Goal: Information Seeking & Learning: Learn about a topic

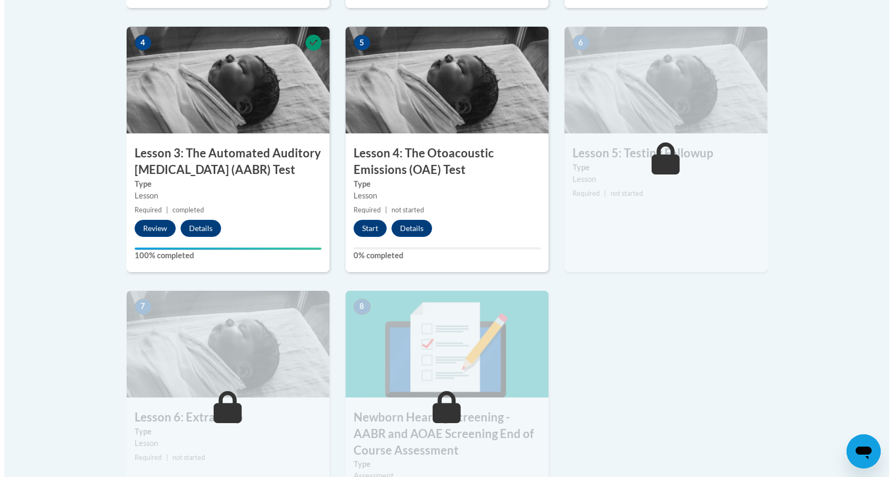
scroll to position [641, 0]
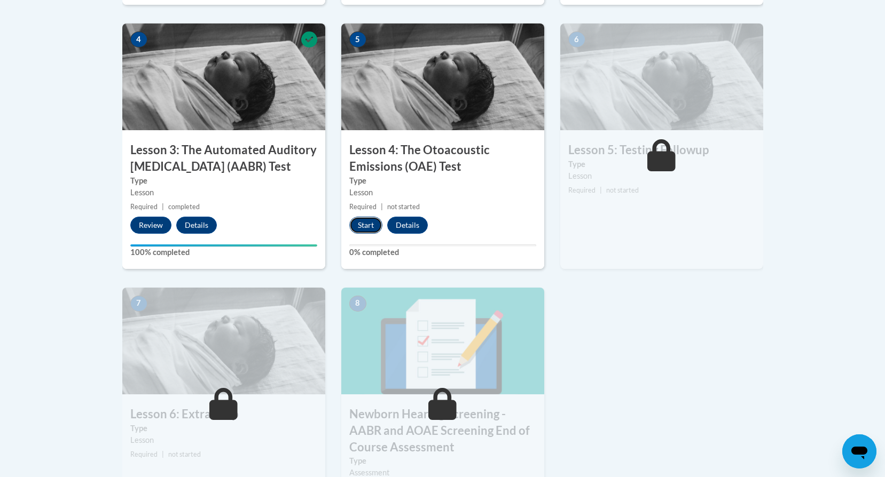
click at [364, 225] on button "Start" at bounding box center [365, 225] width 33 height 17
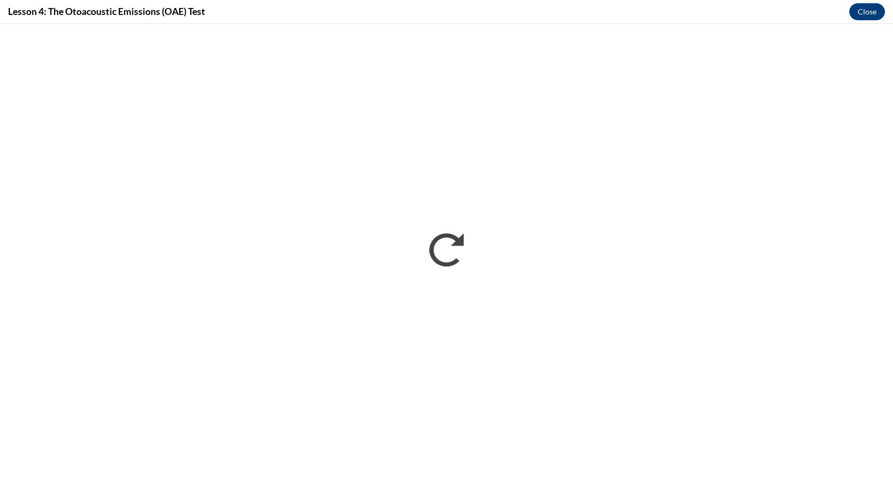
scroll to position [0, 0]
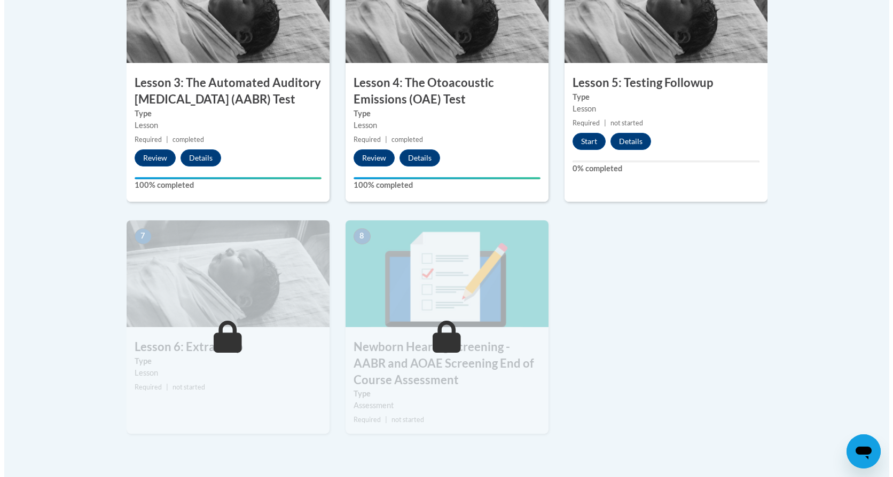
scroll to position [641, 0]
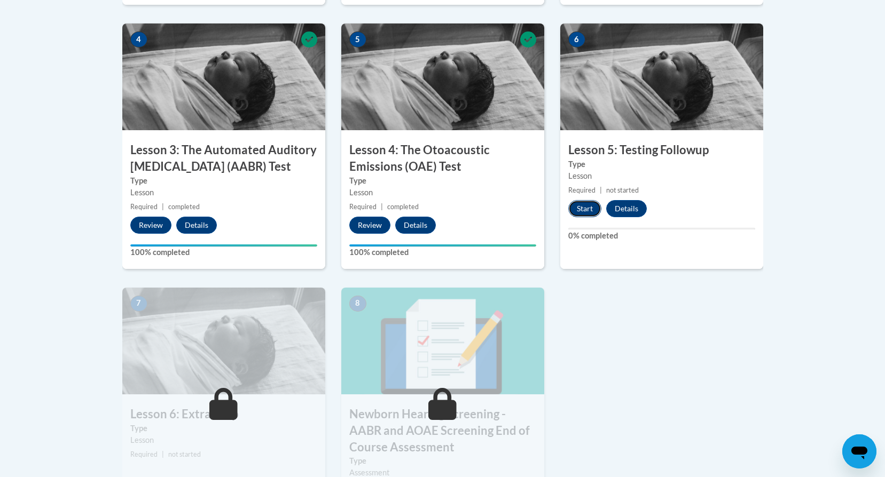
click at [588, 213] on button "Start" at bounding box center [584, 208] width 33 height 17
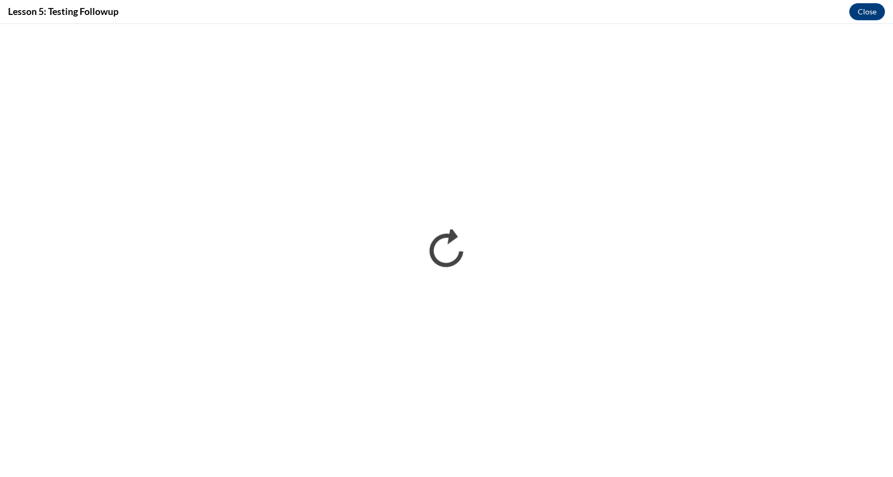
scroll to position [0, 0]
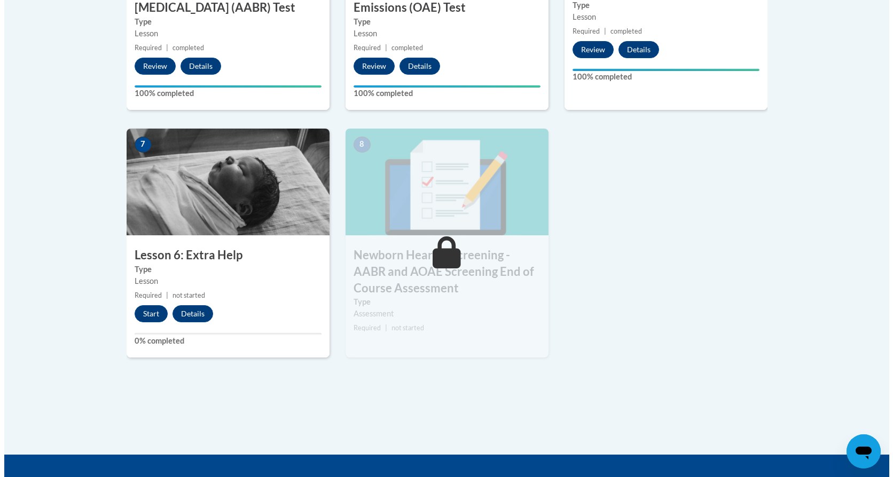
scroll to position [801, 0]
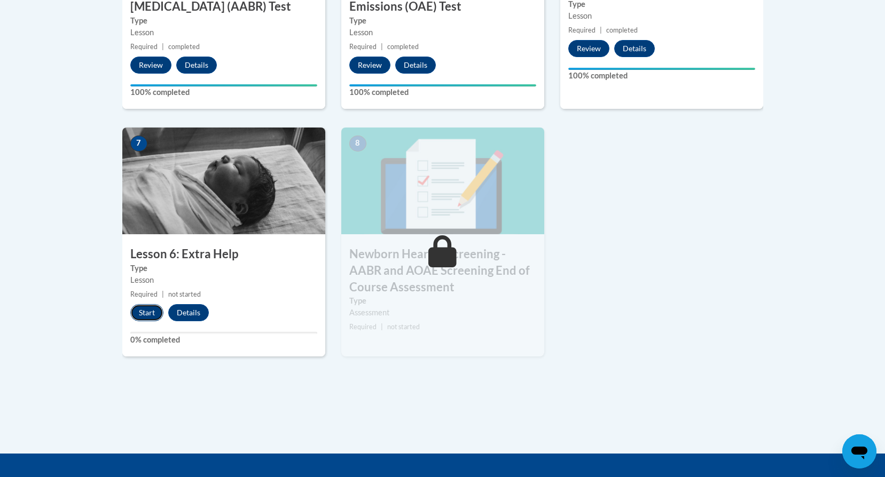
click at [150, 310] on button "Start" at bounding box center [146, 312] width 33 height 17
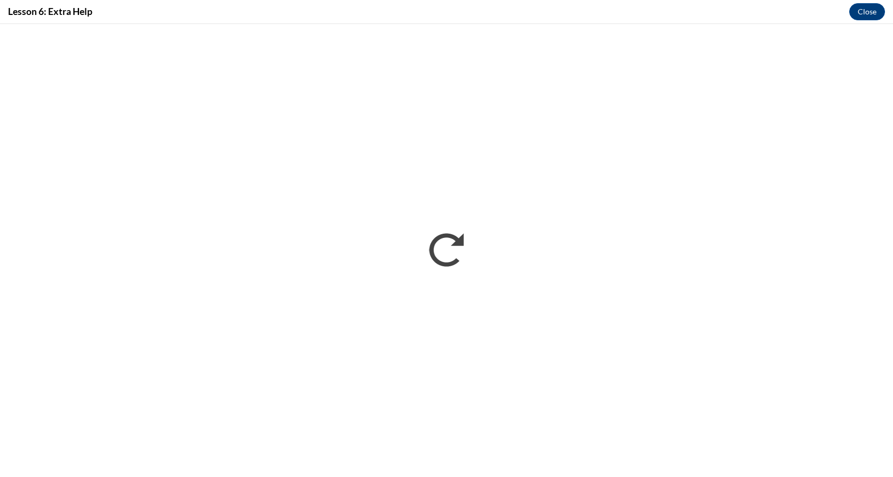
scroll to position [0, 0]
